Goal: Find specific page/section: Find specific page/section

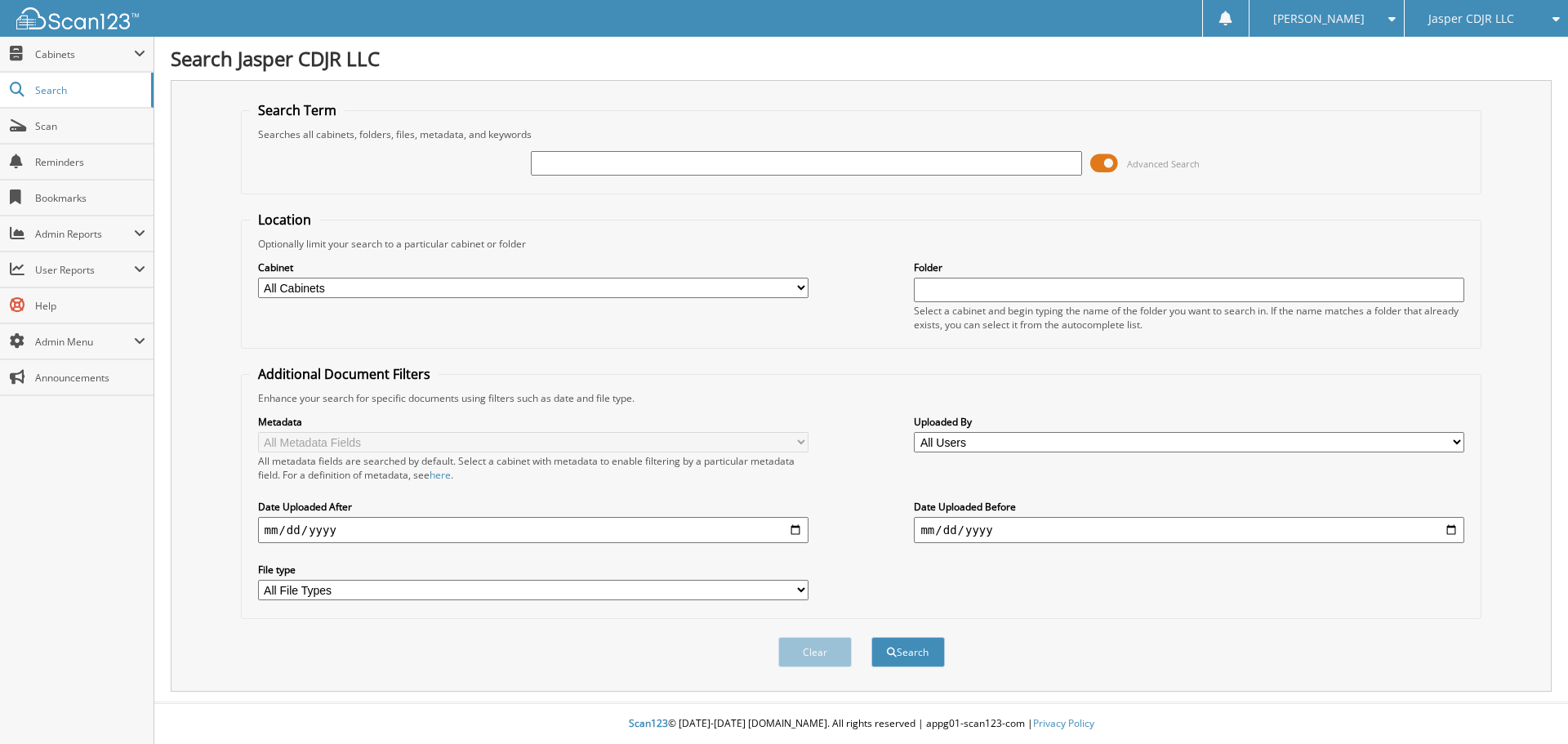
click at [662, 164] on input "text" at bounding box center [805, 164] width 550 height 25
type input "72165"
click at [872, 637] on button "Search" at bounding box center [908, 652] width 73 height 30
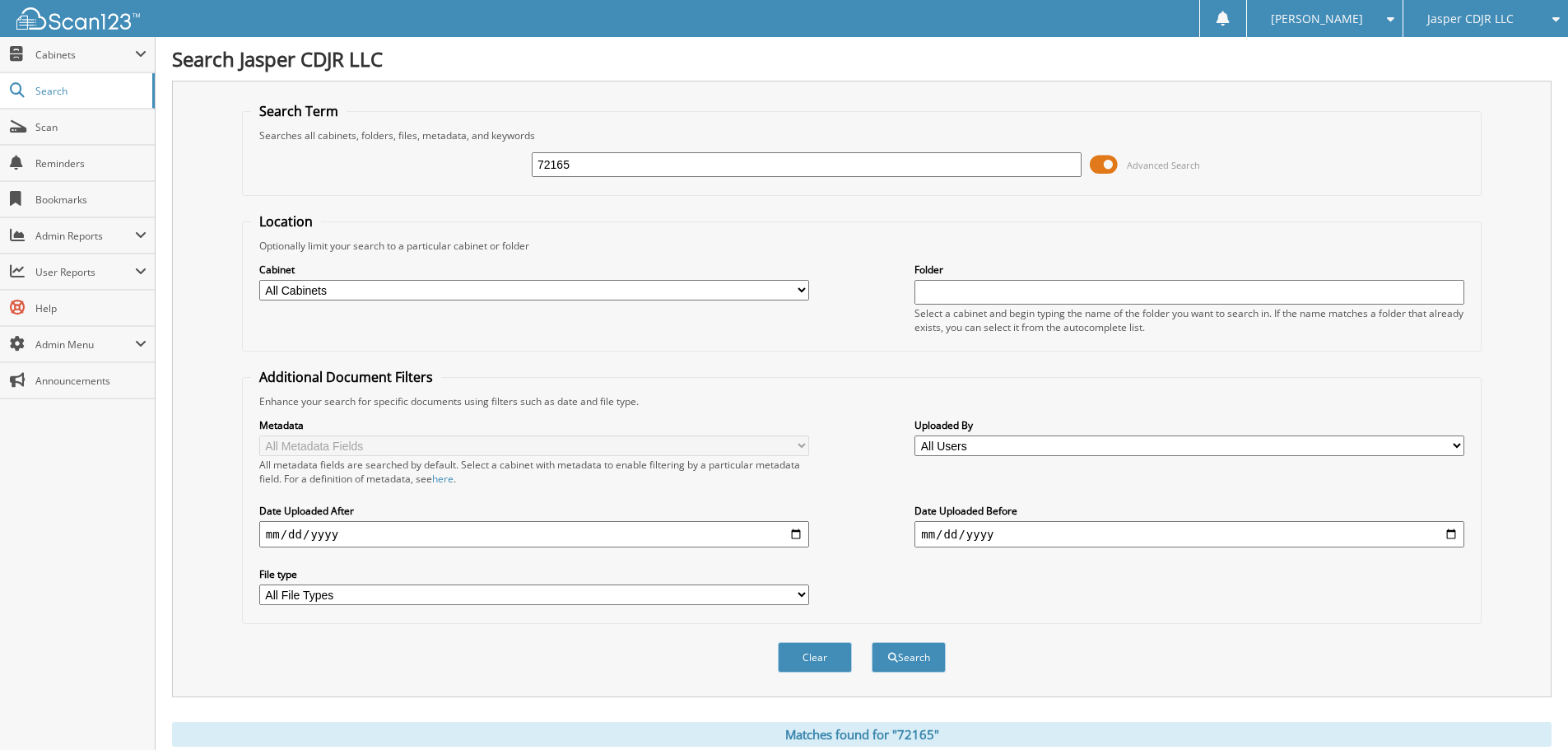
click at [1099, 162] on span at bounding box center [1104, 165] width 28 height 25
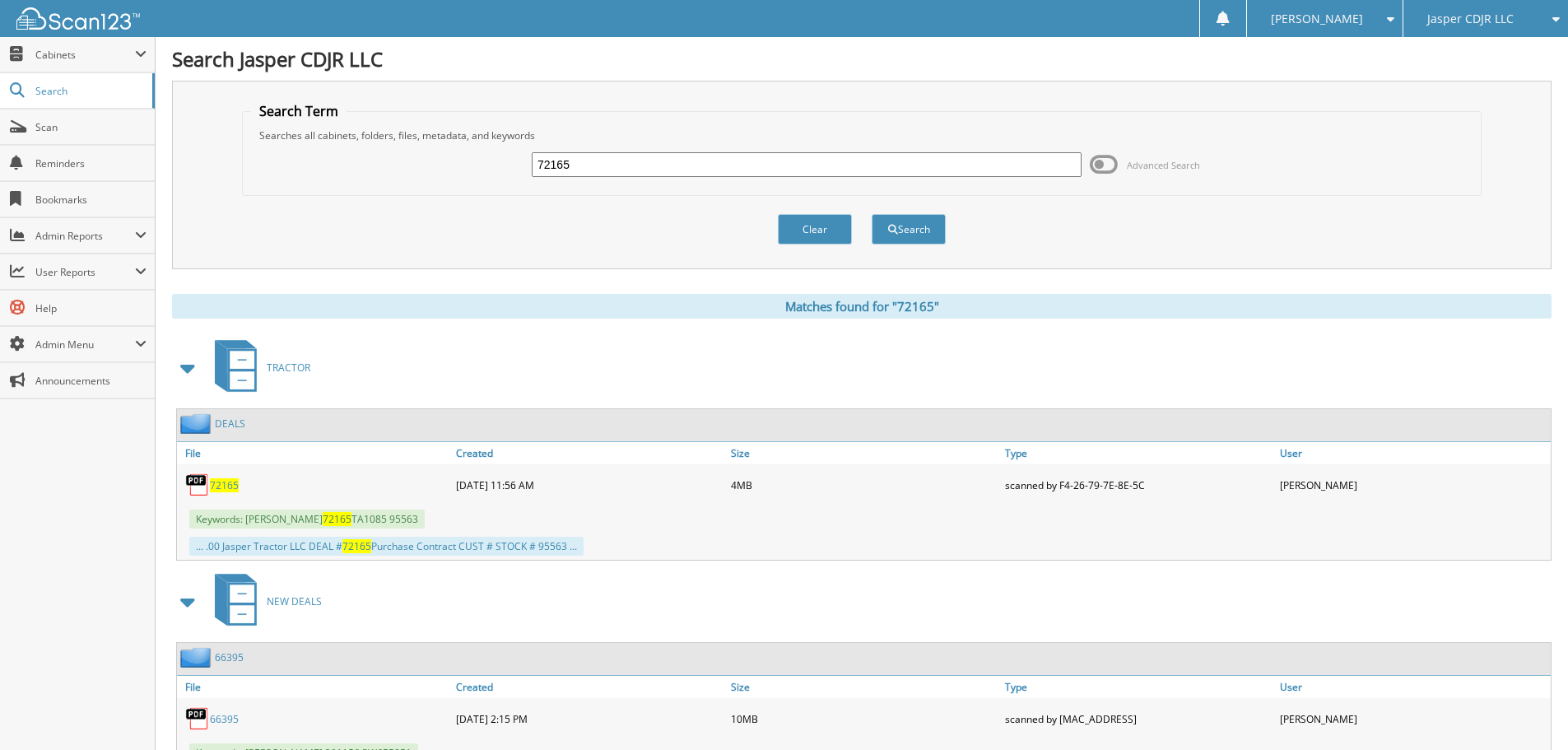
click at [236, 486] on span "72165" at bounding box center [224, 485] width 29 height 14
click at [73, 63] on span "Cabinets" at bounding box center [77, 55] width 155 height 36
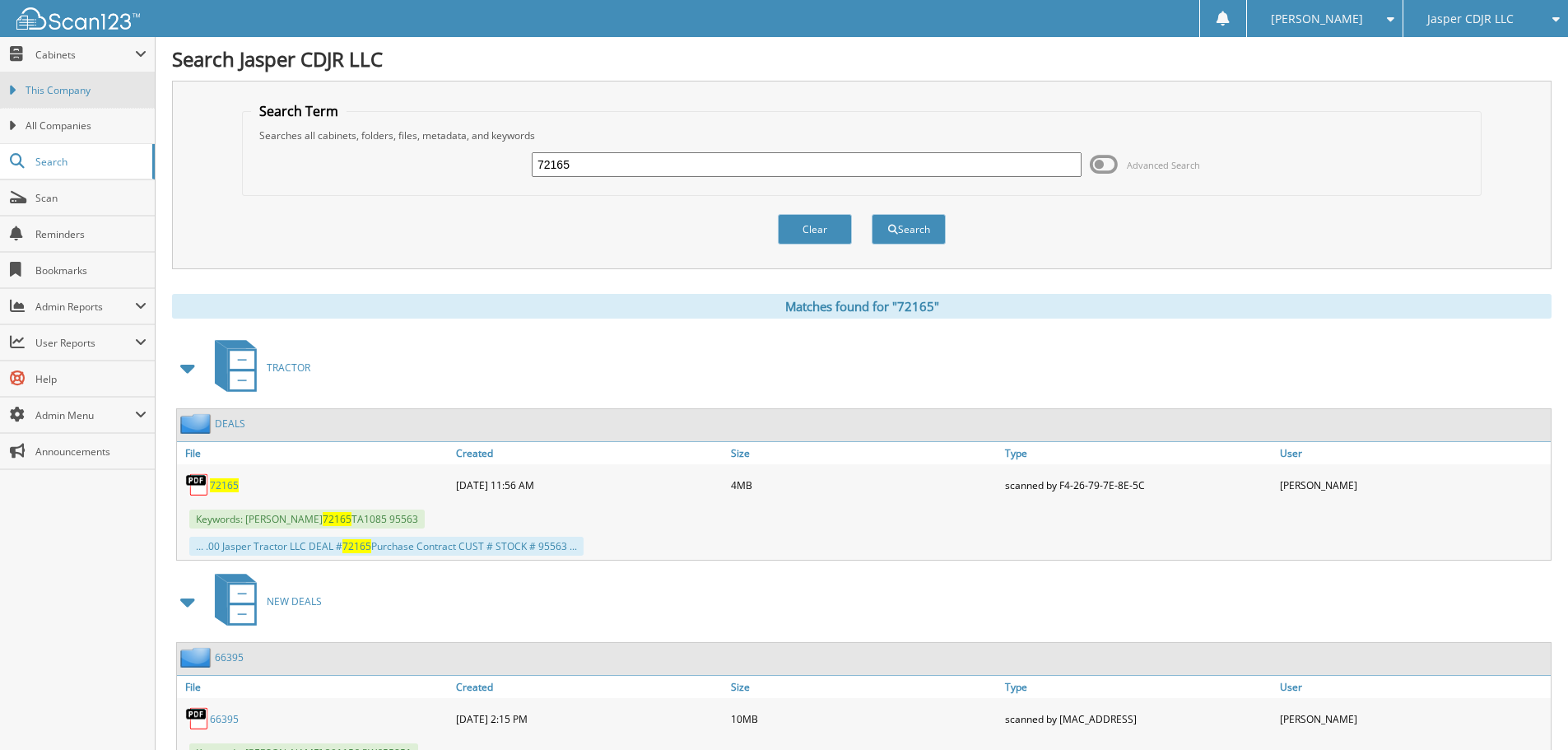
click at [65, 85] on span "This Company" at bounding box center [86, 90] width 121 height 15
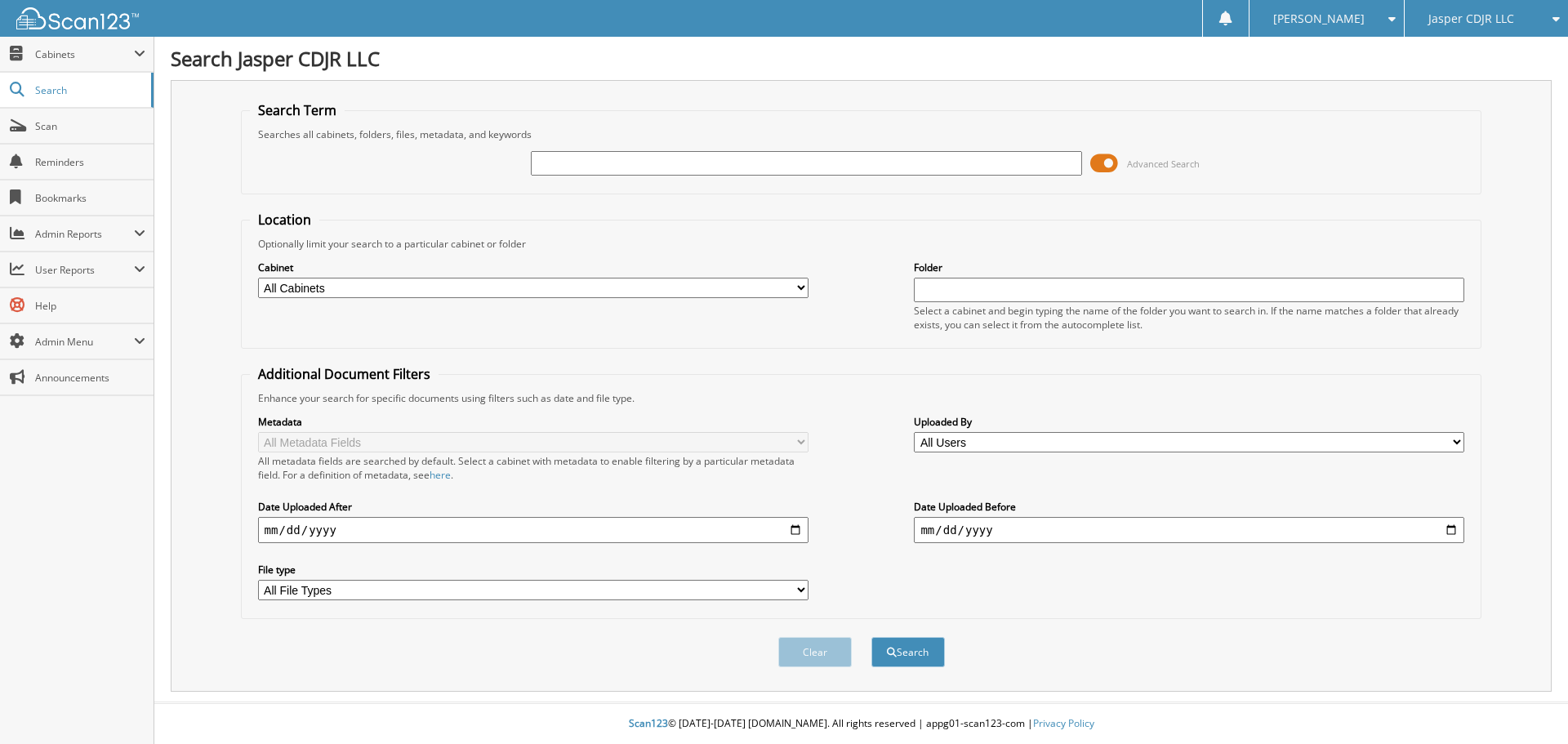
click at [663, 149] on div "Advanced Search" at bounding box center [862, 164] width 1223 height 44
click at [660, 155] on input "text" at bounding box center [805, 164] width 550 height 25
type input "72475"
click at [918, 663] on button "Search" at bounding box center [908, 652] width 73 height 30
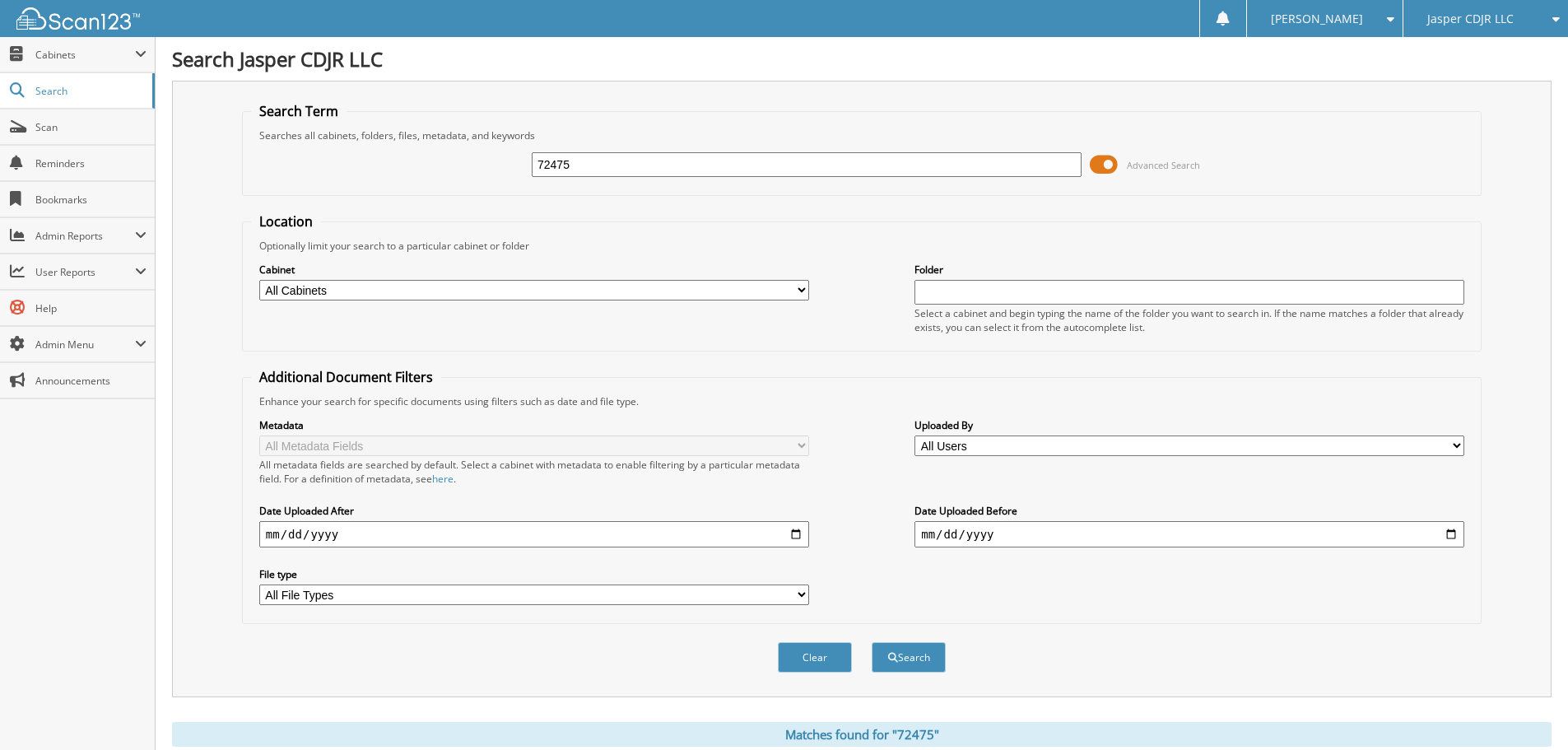
click at [1101, 169] on span at bounding box center [1104, 165] width 28 height 25
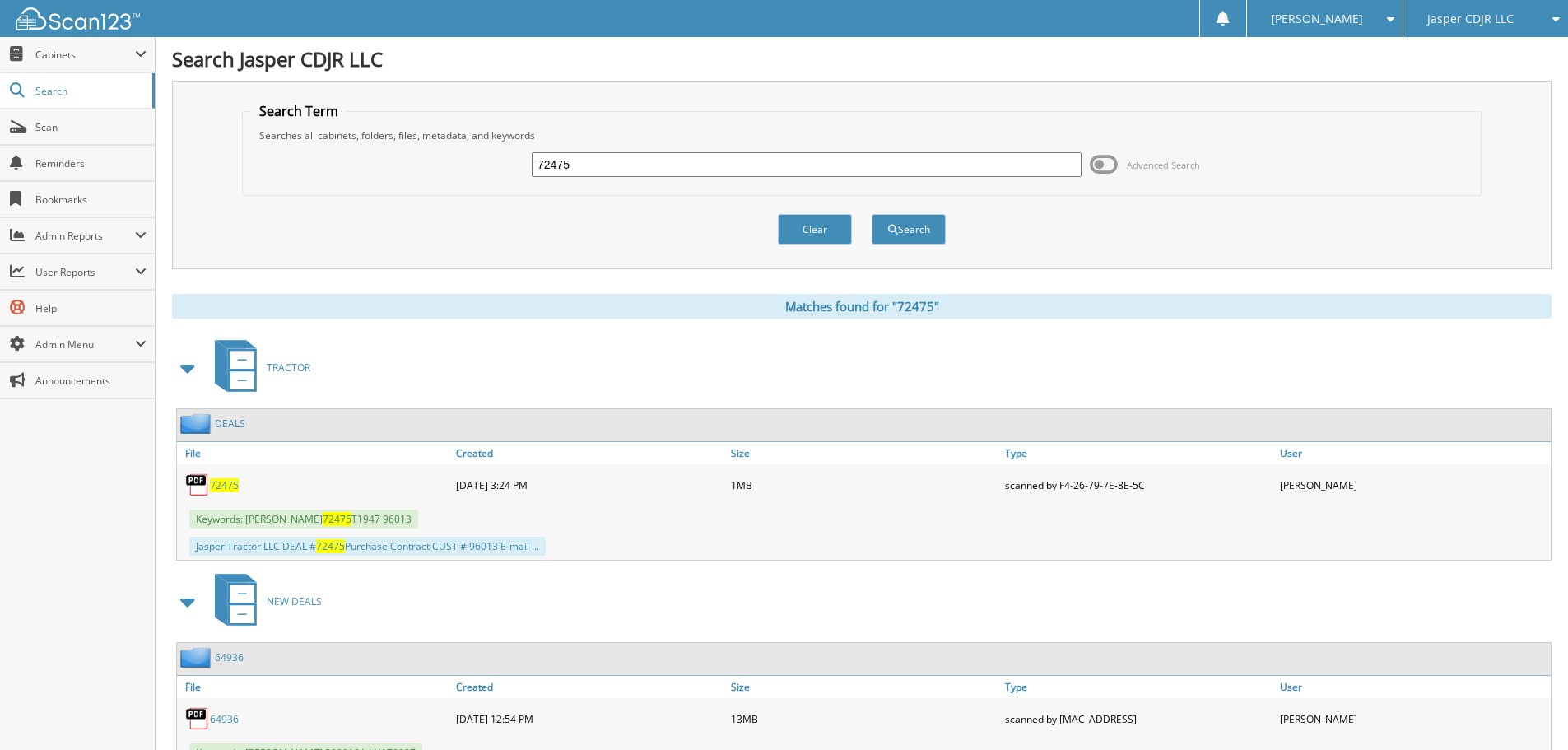
click at [231, 489] on span "72475" at bounding box center [224, 485] width 29 height 14
click at [1441, 14] on span "Jasper CDJR LLC" at bounding box center [1470, 19] width 86 height 10
click at [1445, 50] on link "Open Roads Complete RV Service LLC" at bounding box center [1485, 60] width 165 height 45
